Goal: Find specific page/section: Find specific page/section

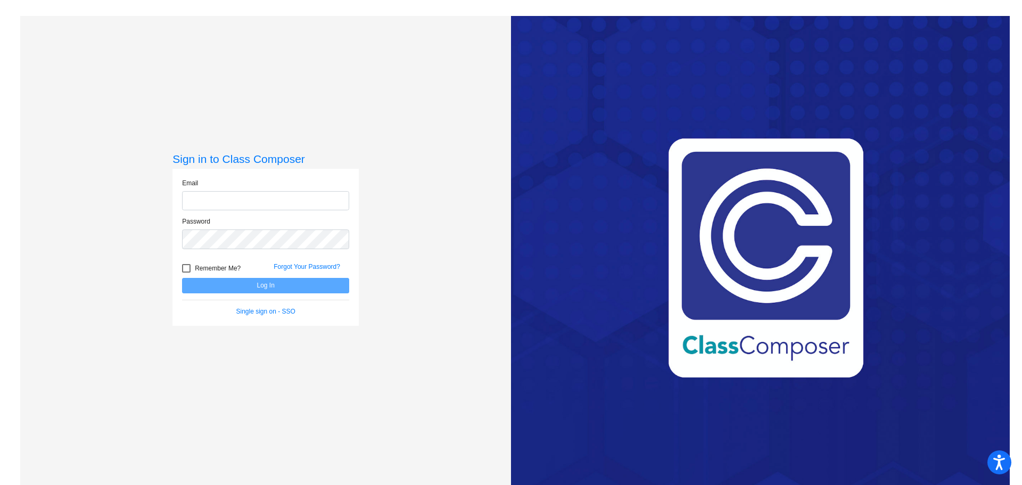
type input "[EMAIL_ADDRESS][DOMAIN_NAME]"
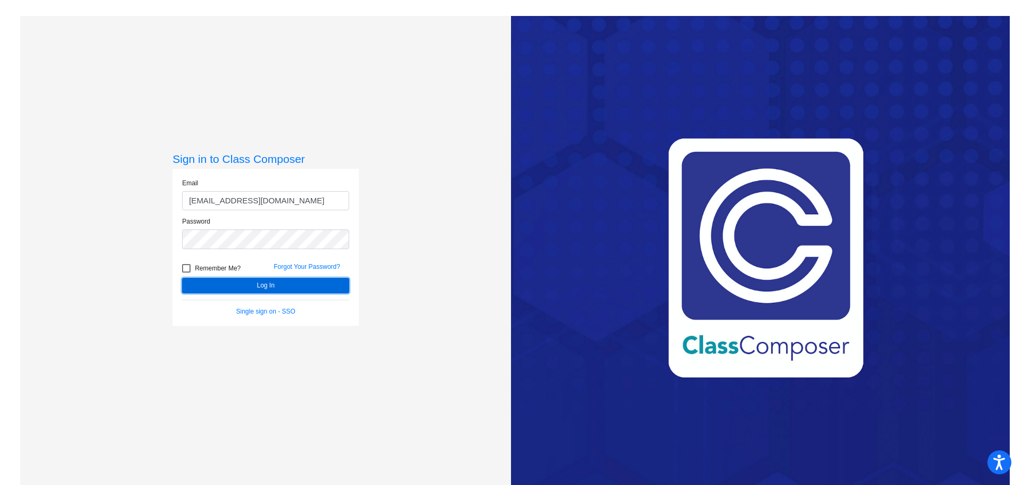
click at [262, 285] on button "Log In" at bounding box center [265, 285] width 167 height 15
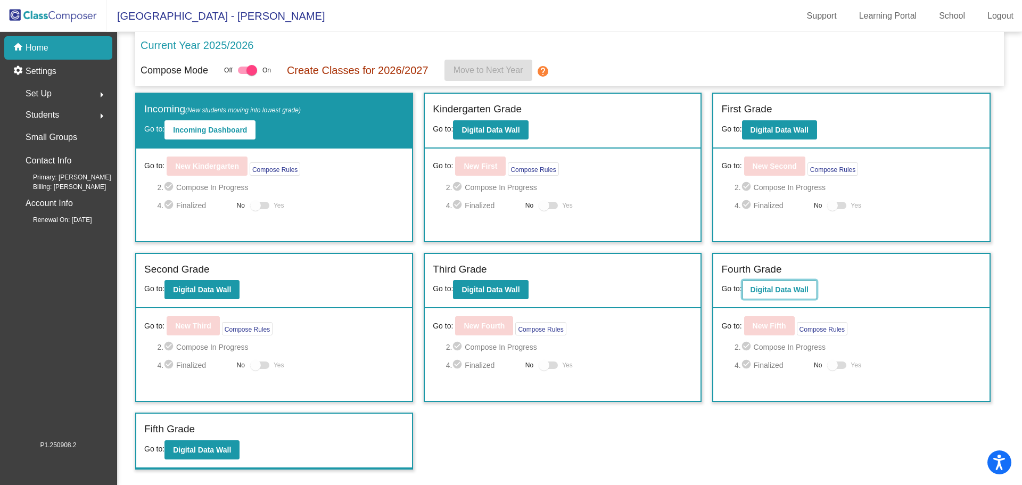
click at [782, 288] on b "Digital Data Wall" at bounding box center [780, 289] width 58 height 9
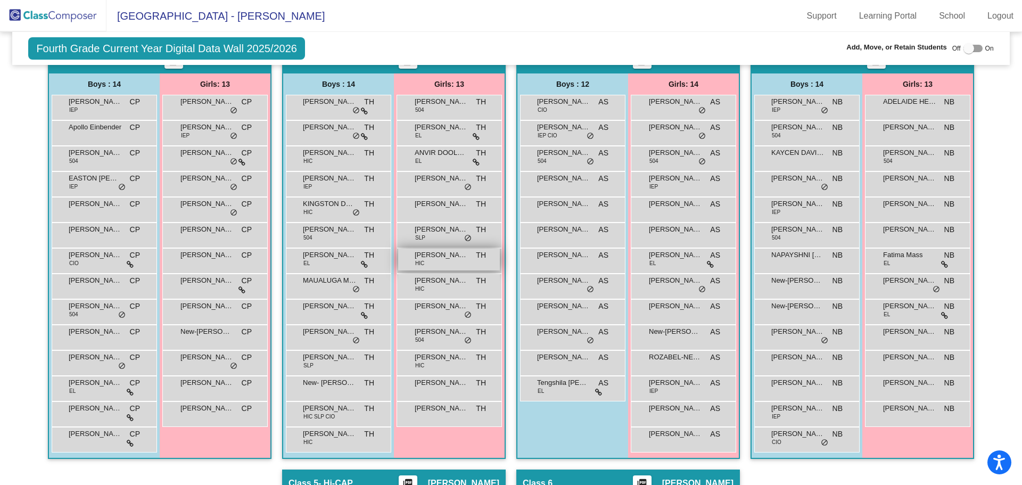
scroll to position [358, 0]
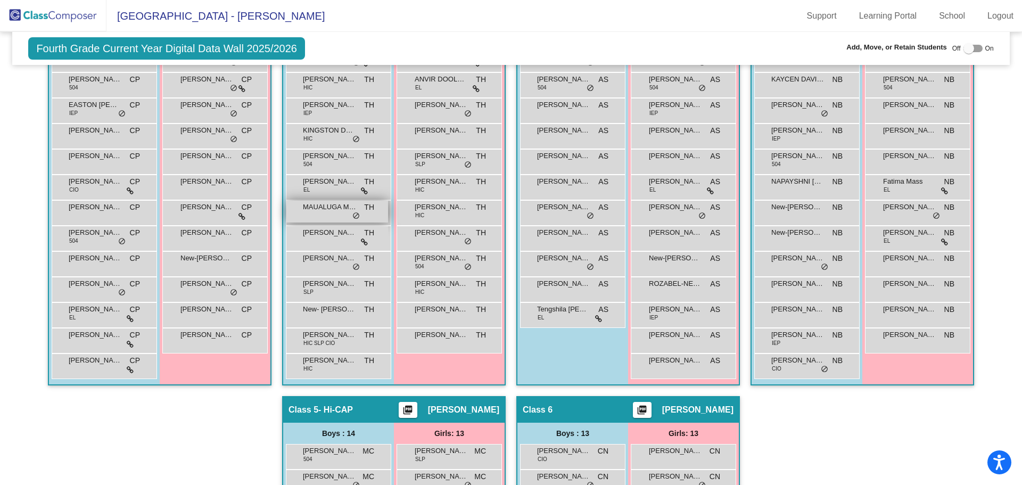
click at [329, 211] on span "MAUALUGA MALU" at bounding box center [329, 207] width 53 height 11
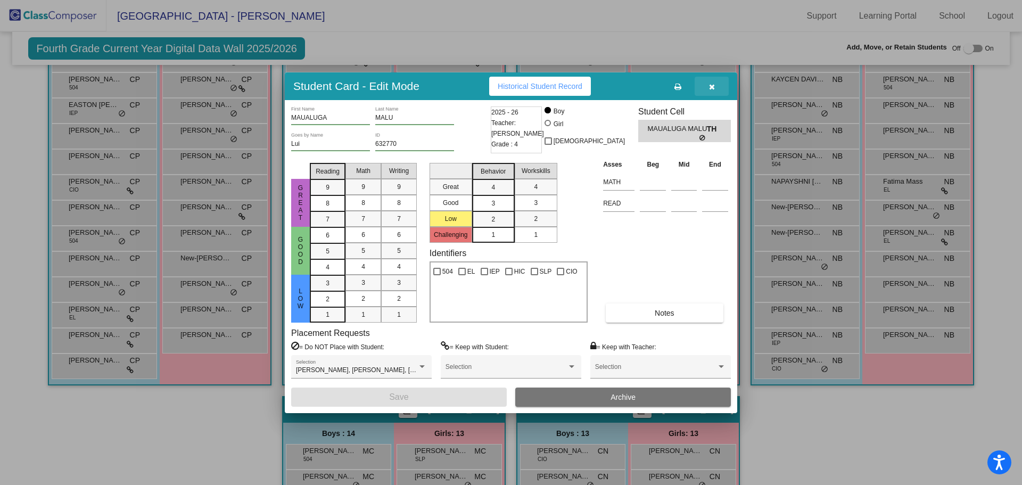
click at [710, 88] on icon "button" at bounding box center [712, 86] width 6 height 7
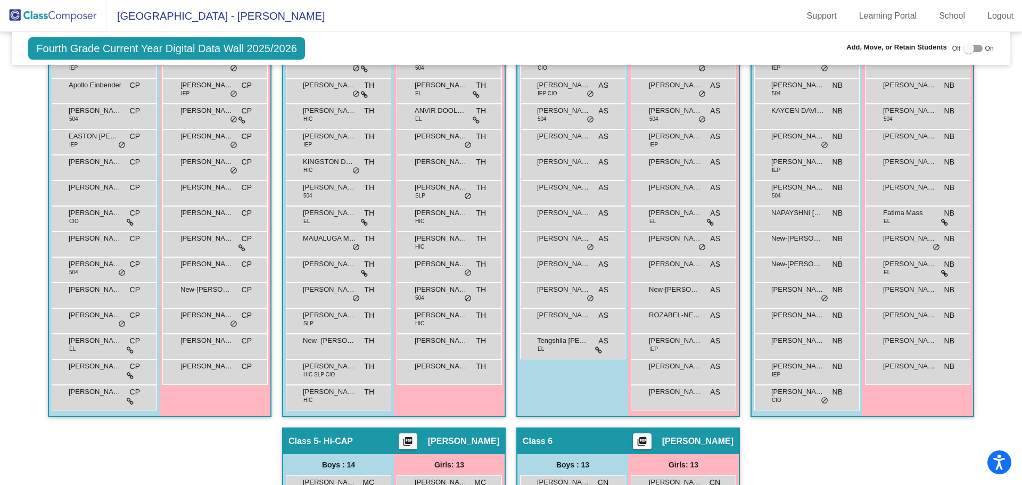
scroll to position [0, 0]
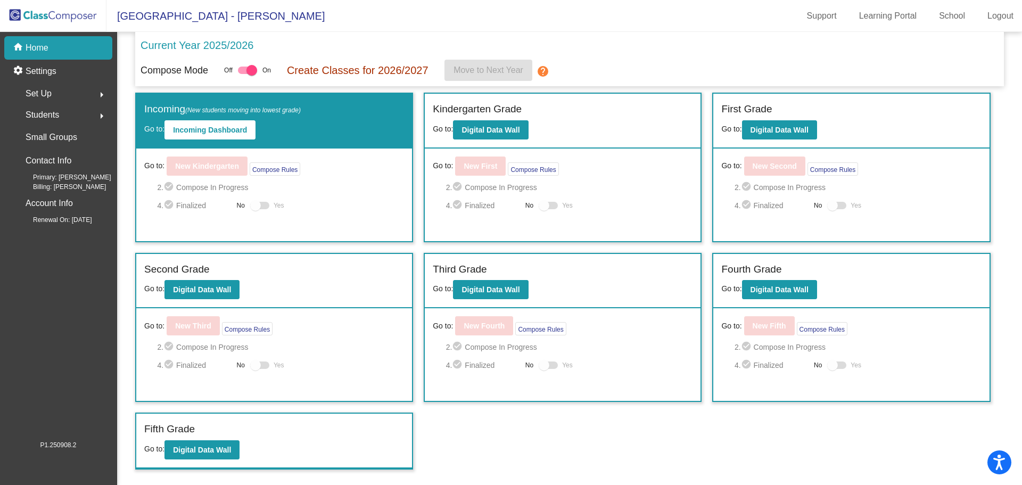
click at [276, 293] on div "Second Grade Go to: Digital Data Wall" at bounding box center [274, 281] width 276 height 55
click at [201, 290] on b "Digital Data Wall" at bounding box center [202, 289] width 58 height 9
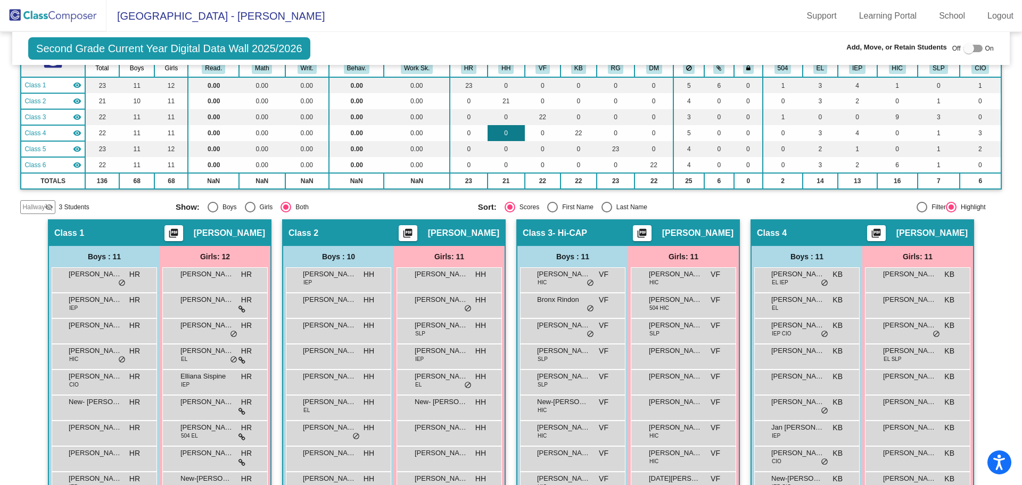
scroll to position [142, 0]
